Goal: Information Seeking & Learning: Learn about a topic

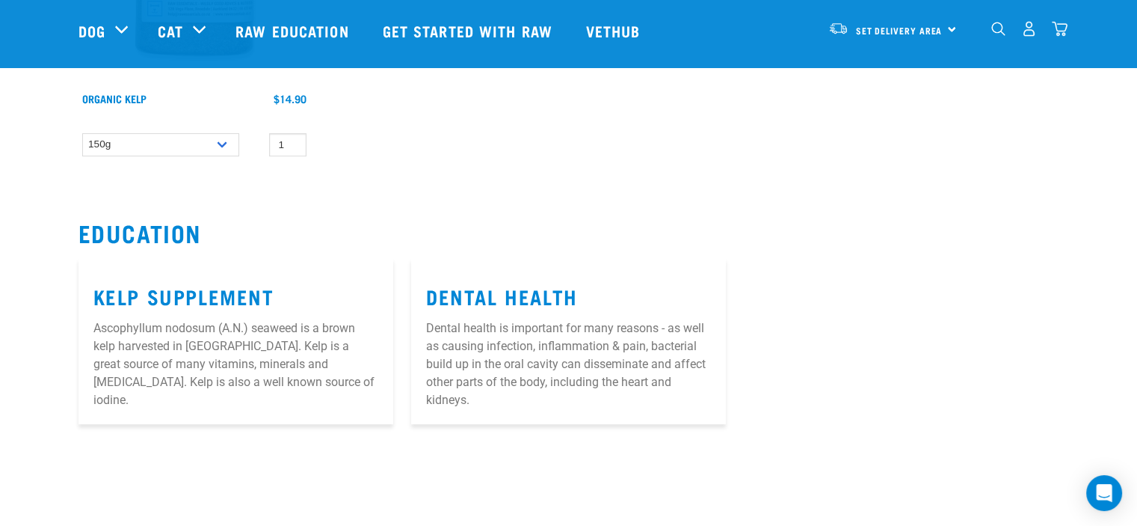
click at [996, 36] on img "dropdown navigation" at bounding box center [998, 29] width 14 height 14
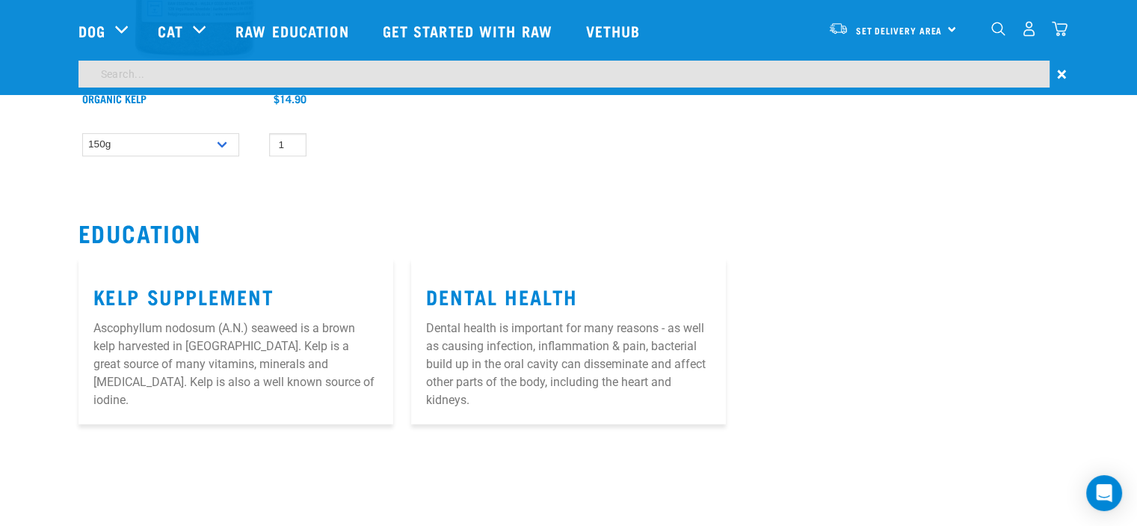
click at [481, 81] on input "search" at bounding box center [564, 74] width 971 height 27
type input "egg"
click at [170, 76] on input "egg" at bounding box center [564, 74] width 971 height 27
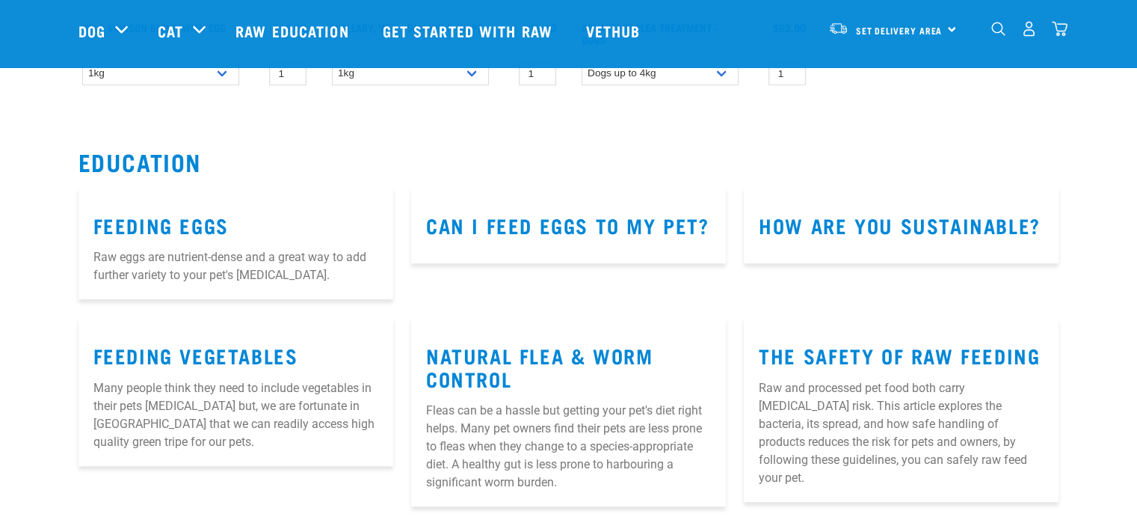
scroll to position [449, 0]
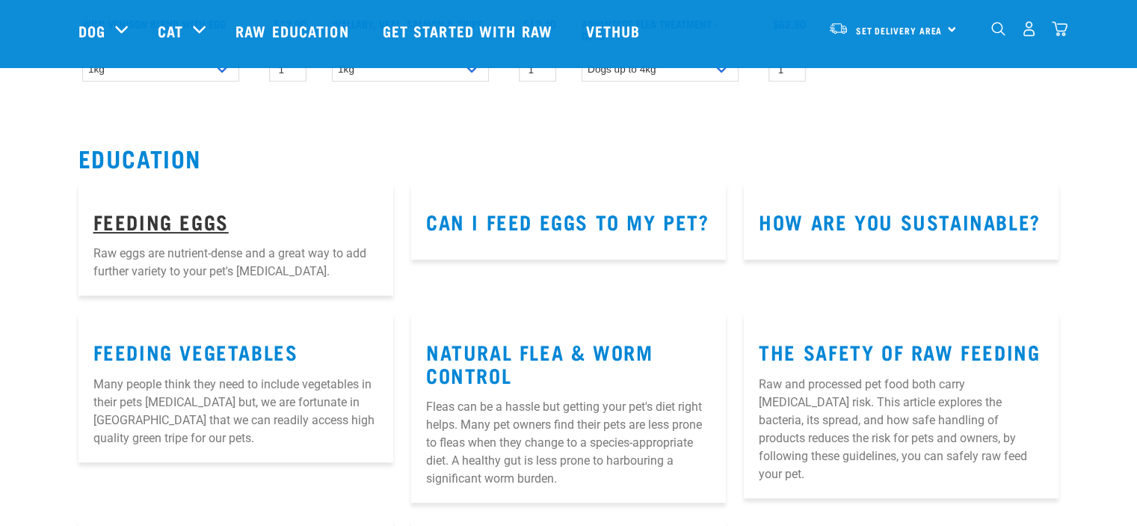
click at [183, 220] on link "Feeding Eggs" at bounding box center [160, 220] width 135 height 11
